Goal: Task Accomplishment & Management: Use online tool/utility

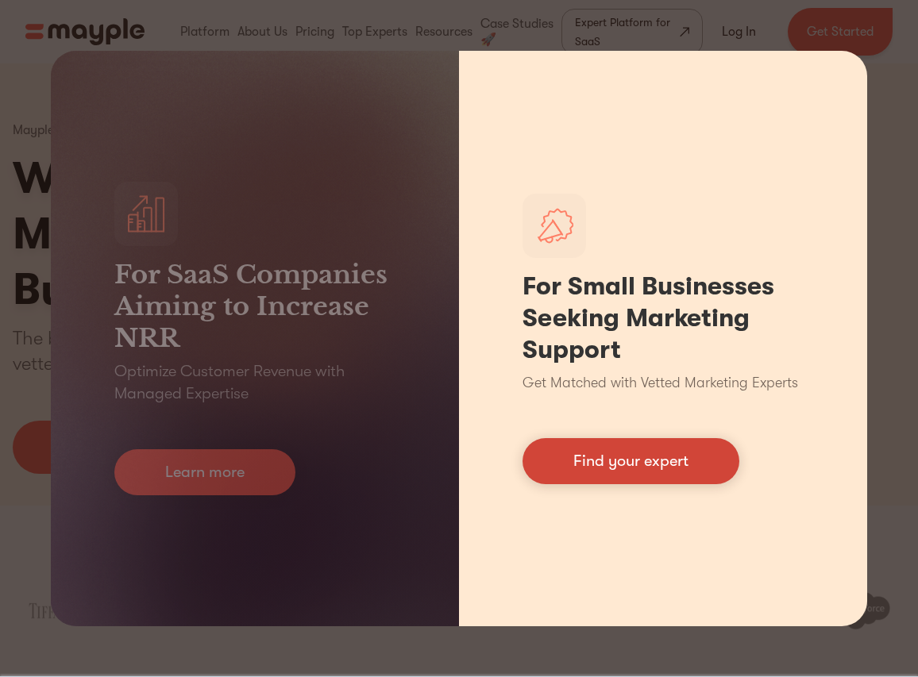
click at [563, 477] on link "Find your expert" at bounding box center [631, 461] width 217 height 46
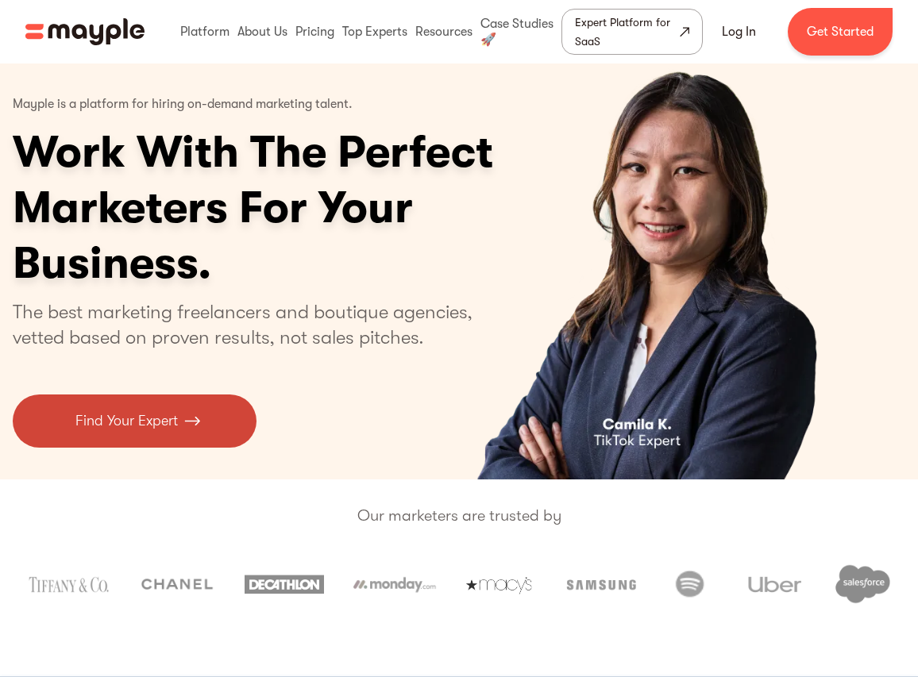
click at [179, 439] on link "Find Your Expert" at bounding box center [135, 421] width 244 height 53
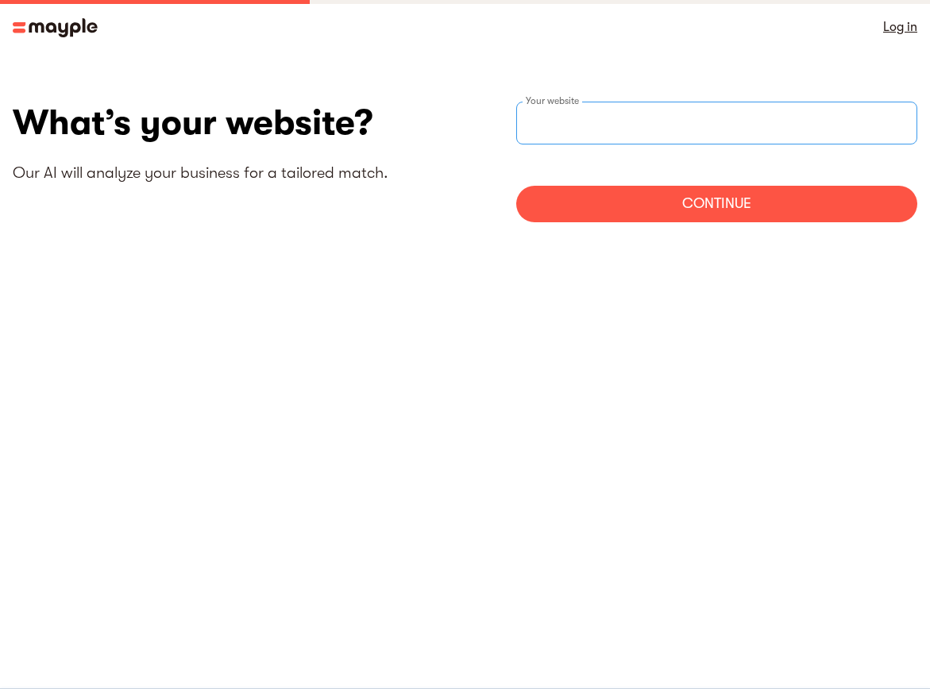
click at [586, 124] on input "websiteStep" at bounding box center [717, 123] width 402 height 43
type input "https://www.kellyhpaik.com"
click at [627, 184] on form "https://www.kellyhpaik.com Your website kellyhpaik Continue" at bounding box center [717, 162] width 402 height 121
click at [635, 216] on div "Continue" at bounding box center [717, 204] width 402 height 37
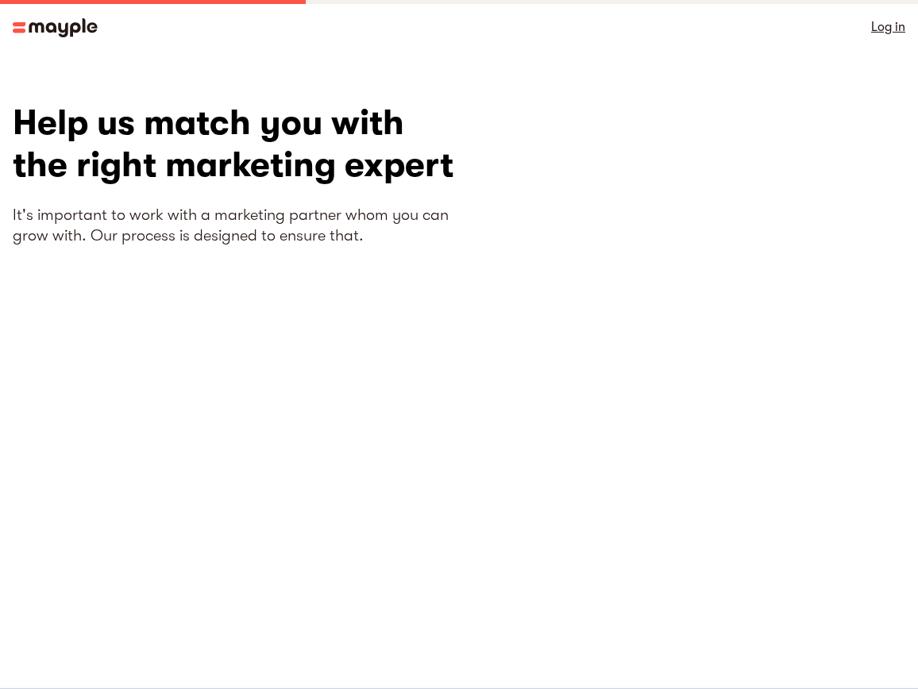
scroll to position [96, 0]
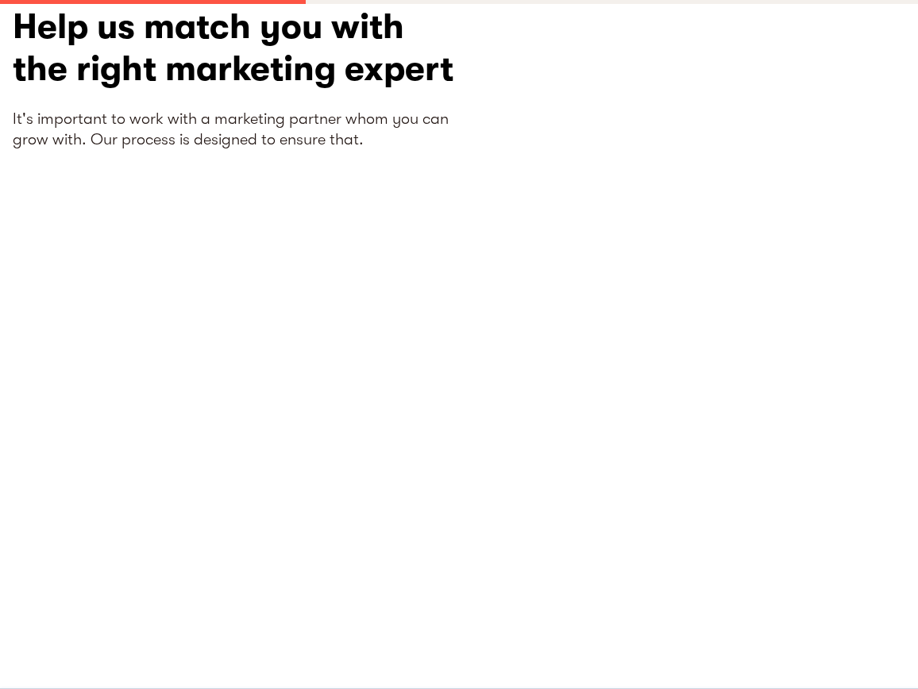
click at [264, 137] on p "It's important to work with a marketing partner whom you can grow with. Our pro…" at bounding box center [236, 129] width 446 height 41
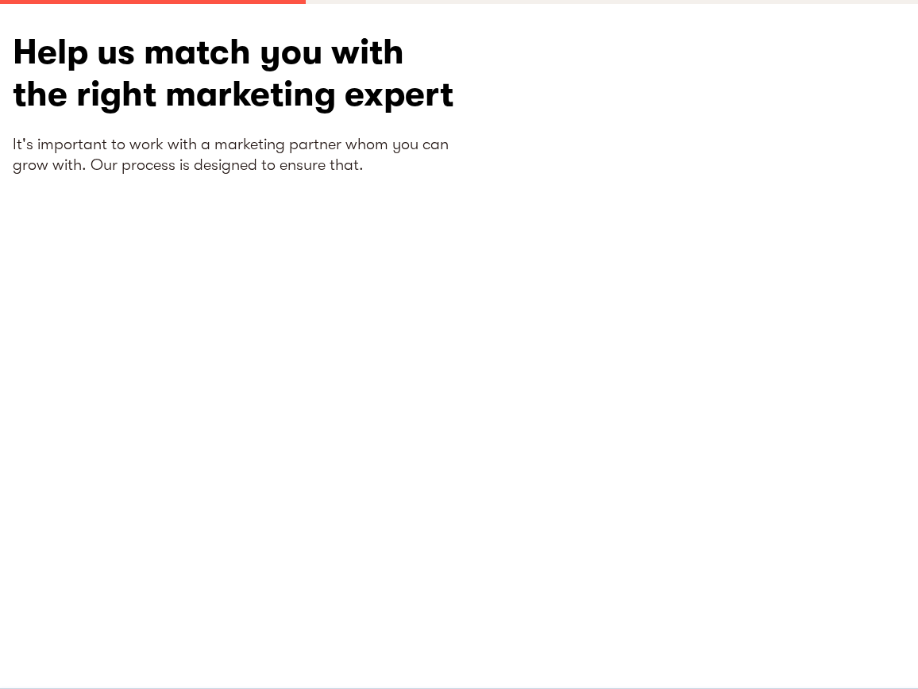
scroll to position [52, 0]
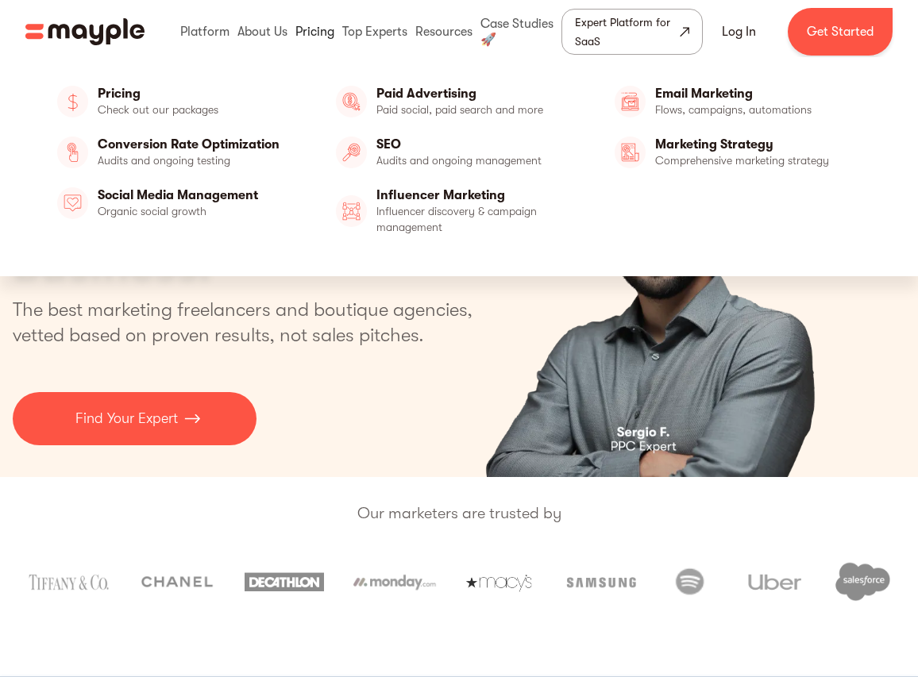
click at [327, 37] on link at bounding box center [314, 31] width 47 height 51
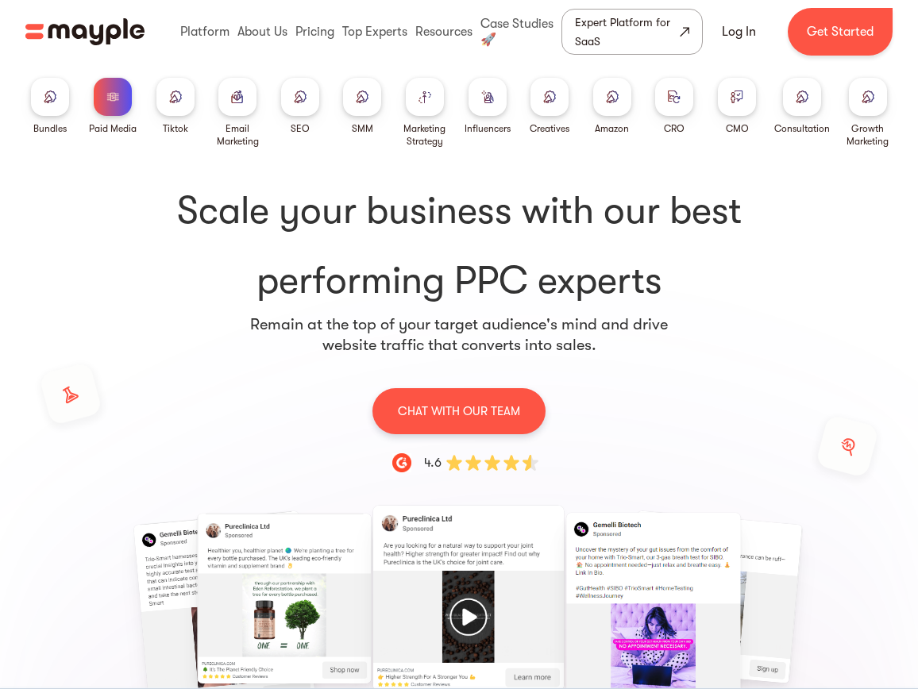
scroll to position [4, 0]
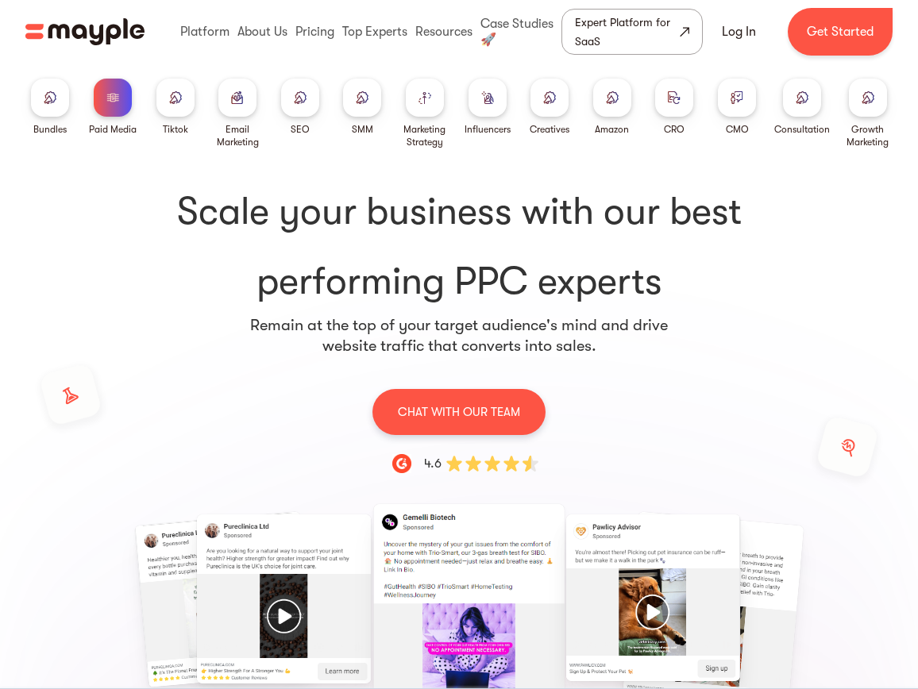
click at [606, 107] on div at bounding box center [612, 98] width 38 height 38
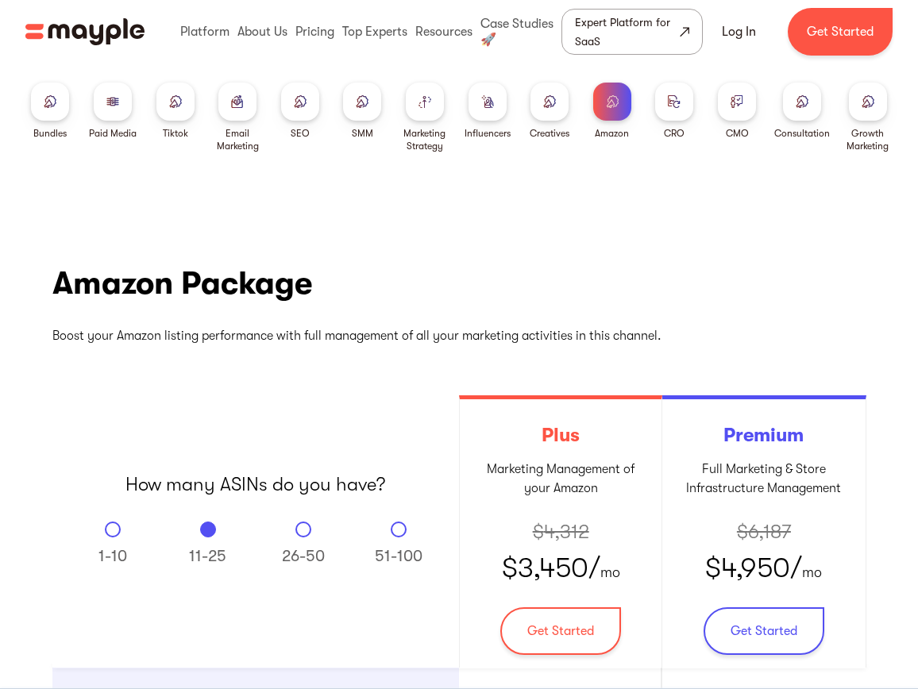
click at [488, 101] on img at bounding box center [487, 101] width 13 height 12
